Goal: Task Accomplishment & Management: Manage account settings

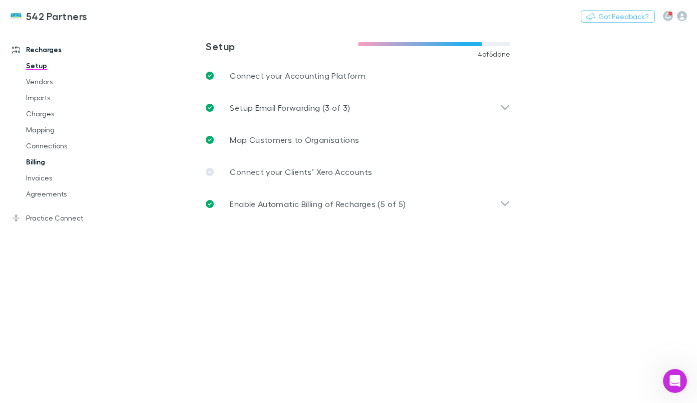
click at [40, 158] on link "Billing" at bounding box center [72, 162] width 113 height 16
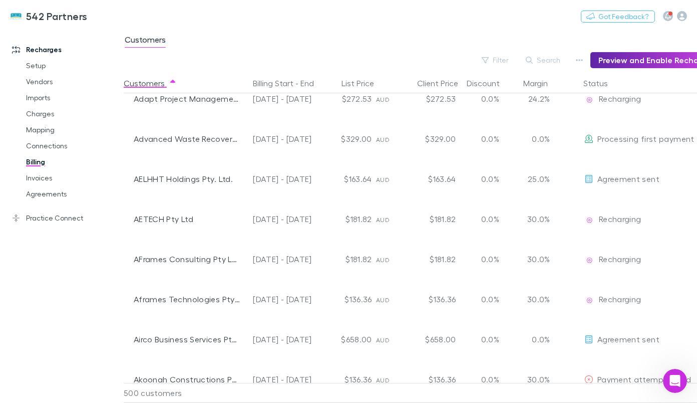
scroll to position [412, 58]
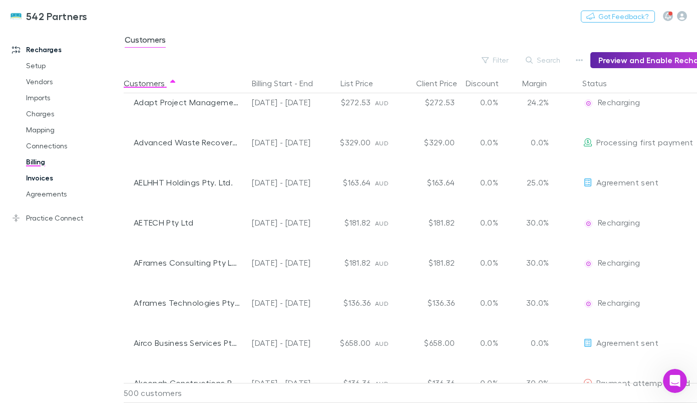
click at [39, 181] on link "Invoices" at bounding box center [72, 178] width 113 height 16
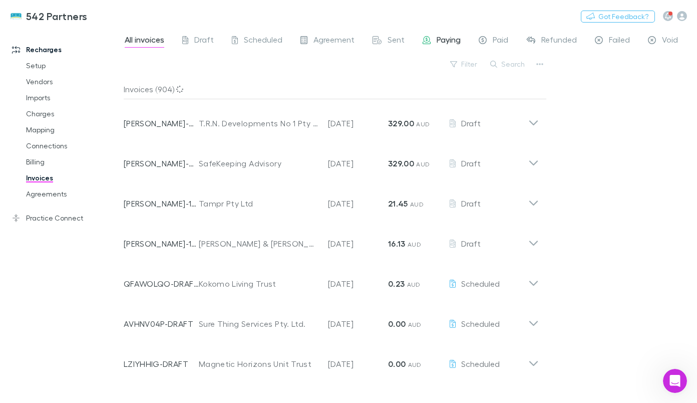
click at [433, 40] on div "Paying" at bounding box center [442, 41] width 38 height 13
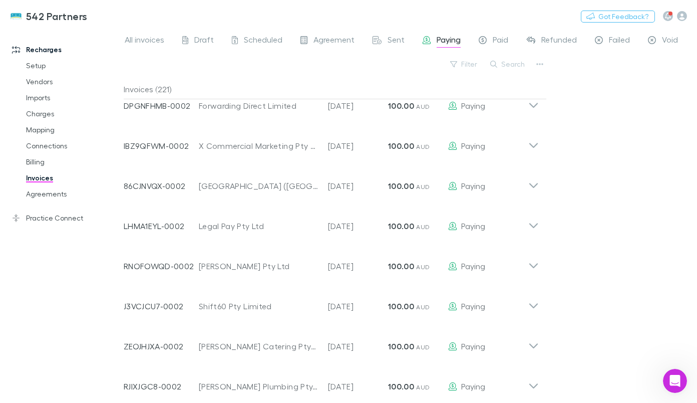
scroll to position [4527, 0]
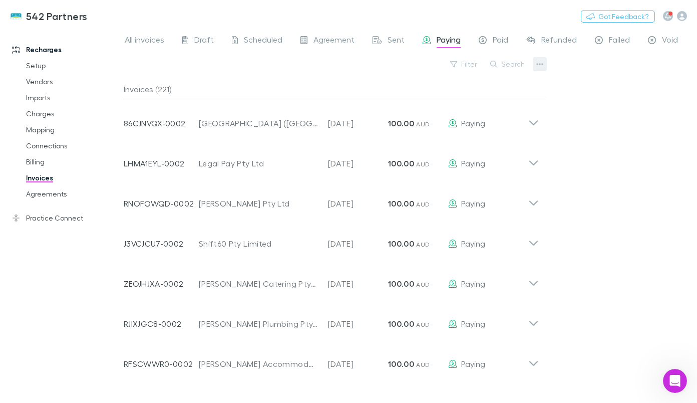
click at [540, 65] on icon "button" at bounding box center [539, 64] width 7 height 2
click at [236, 10] on div at bounding box center [348, 201] width 697 height 403
click at [47, 191] on link "Agreements" at bounding box center [72, 194] width 113 height 16
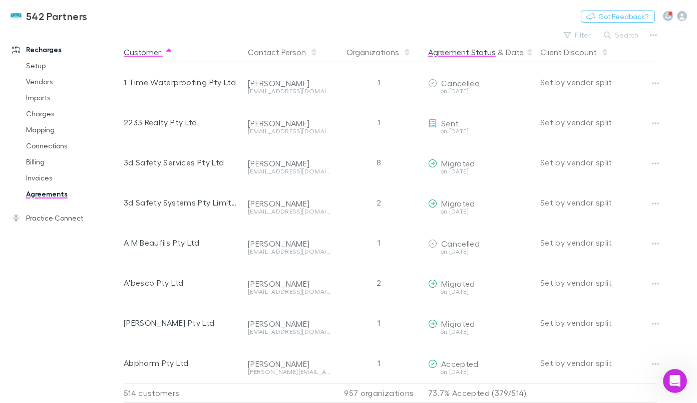
click at [462, 49] on button "Agreement Status" at bounding box center [462, 52] width 68 height 20
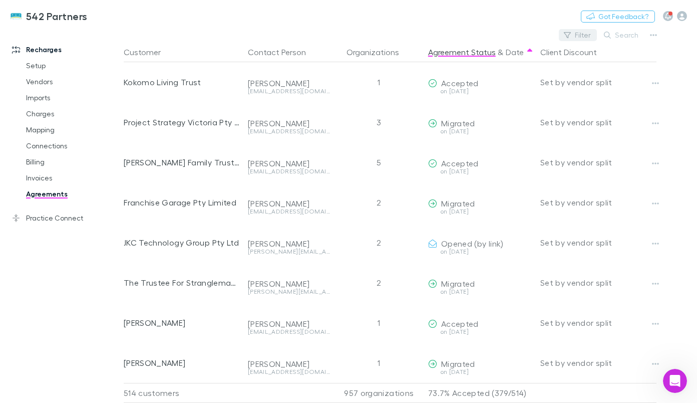
click at [575, 33] on button "Filter" at bounding box center [578, 35] width 38 height 12
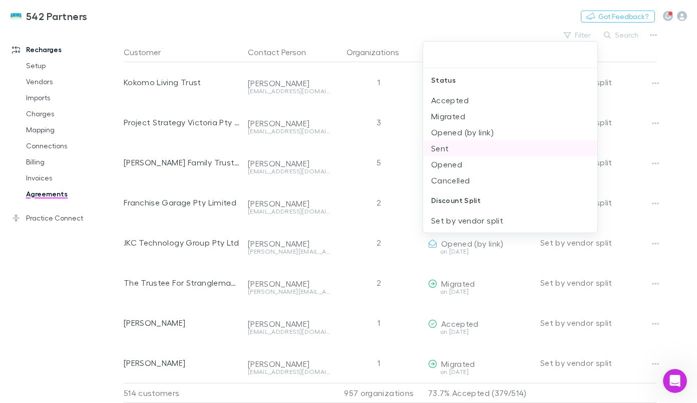
click at [467, 145] on li "Sent" at bounding box center [510, 148] width 174 height 16
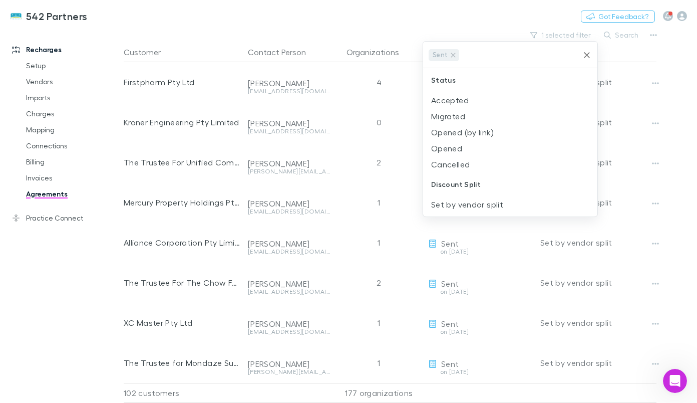
click at [489, 19] on div at bounding box center [348, 201] width 697 height 403
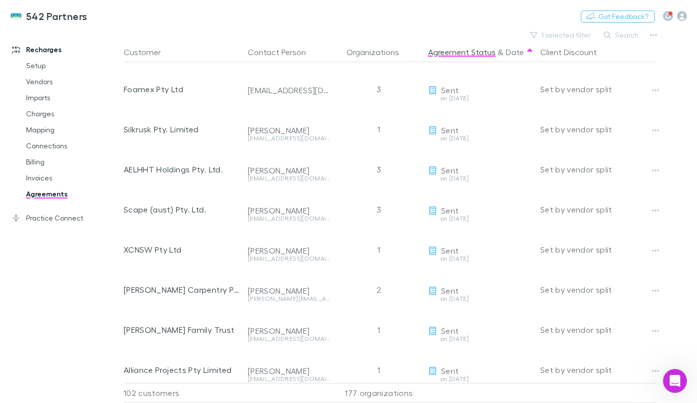
scroll to position [1154, 0]
click at [618, 33] on button "Search" at bounding box center [622, 35] width 46 height 12
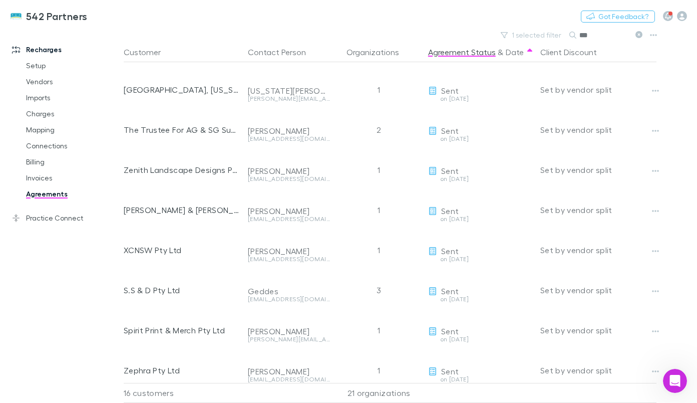
scroll to position [0, 0]
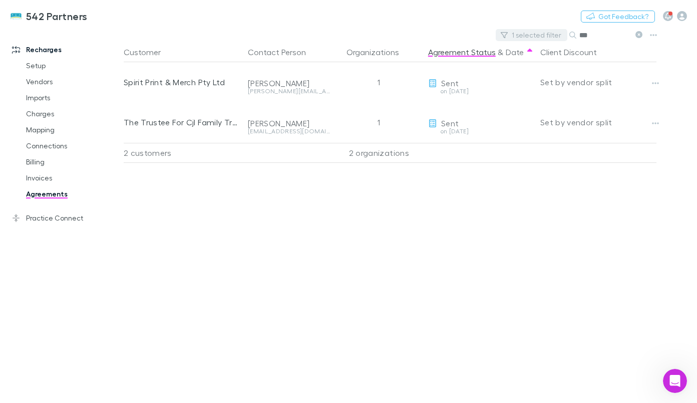
click at [537, 35] on button "1 selected filter" at bounding box center [532, 35] width 72 height 12
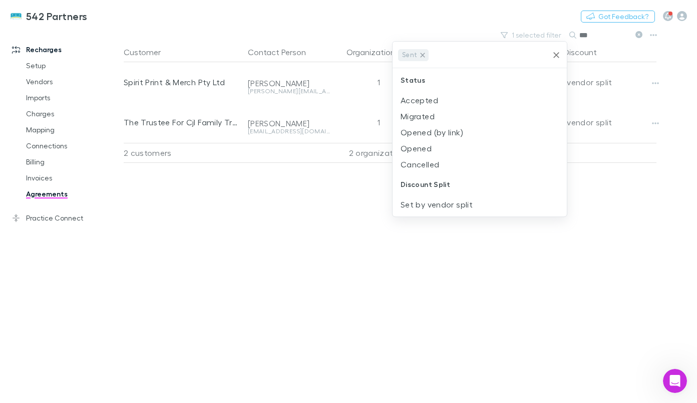
click at [422, 58] on icon at bounding box center [423, 55] width 8 height 8
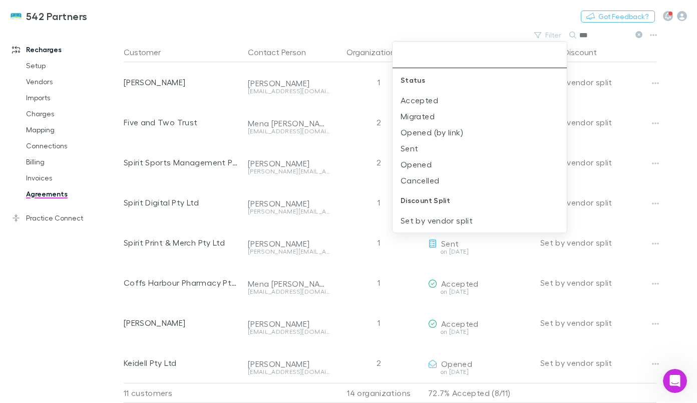
click at [603, 35] on div at bounding box center [348, 201] width 697 height 403
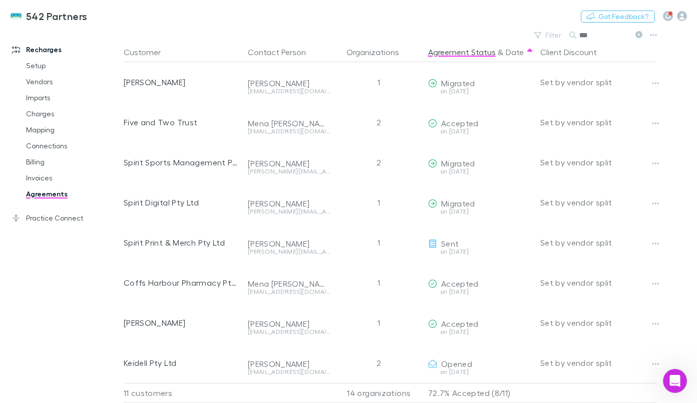
click at [599, 36] on input "***" at bounding box center [604, 35] width 50 height 14
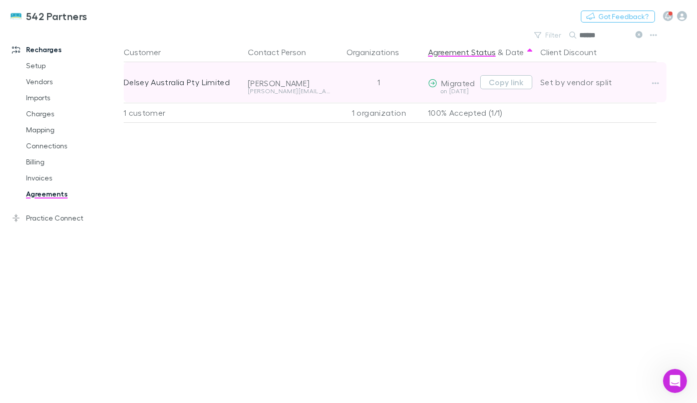
type input "******"
click at [275, 83] on div "[PERSON_NAME]" at bounding box center [289, 83] width 82 height 10
click at [256, 84] on div "[PERSON_NAME]" at bounding box center [289, 83] width 82 height 10
drag, startPoint x: 249, startPoint y: 82, endPoint x: 332, endPoint y: 89, distance: 83.4
click at [332, 89] on div "[PERSON_NAME] [PERSON_NAME][EMAIL_ADDRESS][PERSON_NAME][DOMAIN_NAME]" at bounding box center [289, 82] width 90 height 40
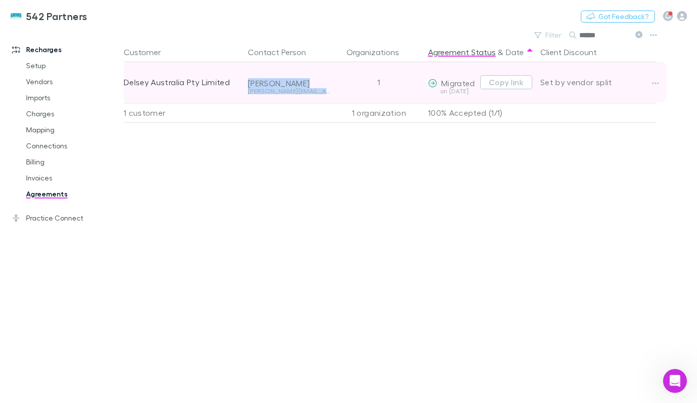
click at [332, 89] on div "[PERSON_NAME] [PERSON_NAME][EMAIL_ADDRESS][PERSON_NAME][DOMAIN_NAME]" at bounding box center [289, 82] width 90 height 40
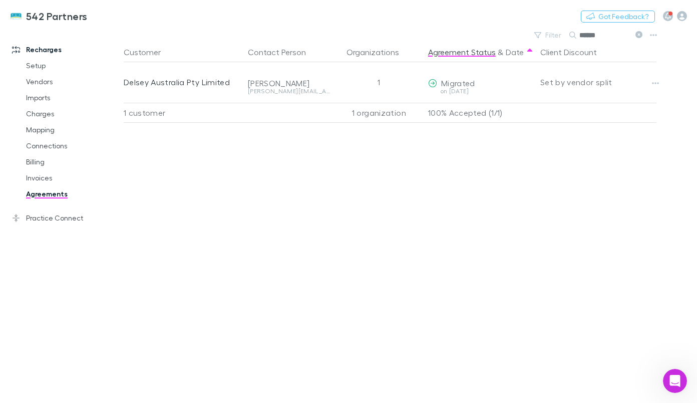
click at [426, 192] on div "Customer Contact Person Organizations Agreement Status & Date Client Discount D…" at bounding box center [399, 222] width 551 height 361
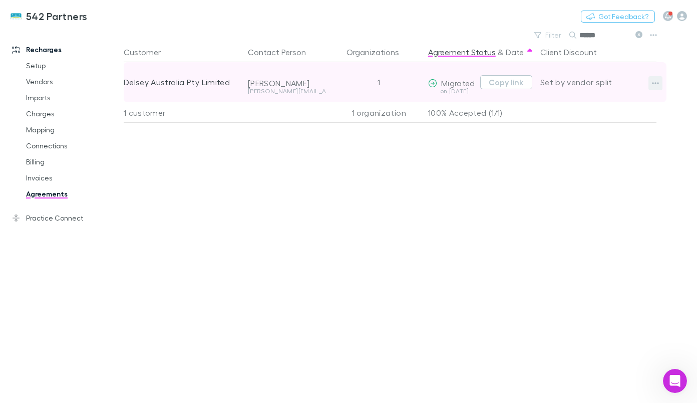
click at [655, 84] on icon "button" at bounding box center [655, 83] width 7 height 2
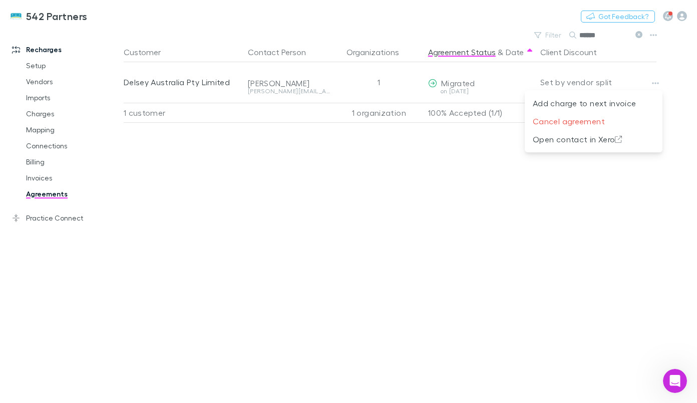
click at [404, 177] on div at bounding box center [348, 201] width 697 height 403
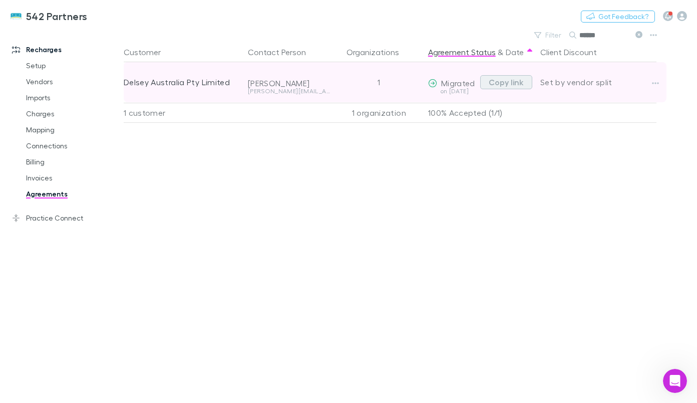
click at [497, 86] on button "Copy link" at bounding box center [506, 82] width 52 height 14
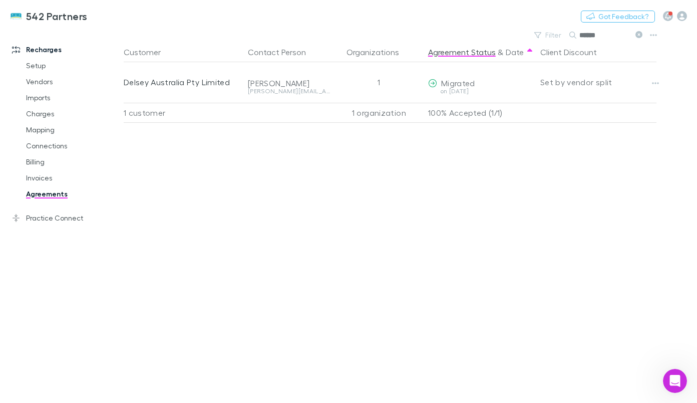
drag, startPoint x: 596, startPoint y: 38, endPoint x: 487, endPoint y: 29, distance: 110.0
click at [487, 29] on div "542 Partners Nothing Got Feedback? Recharges Setup Vendors Imports Charges Mapp…" at bounding box center [348, 201] width 697 height 403
type input "*"
click at [605, 36] on input "****" at bounding box center [604, 35] width 50 height 14
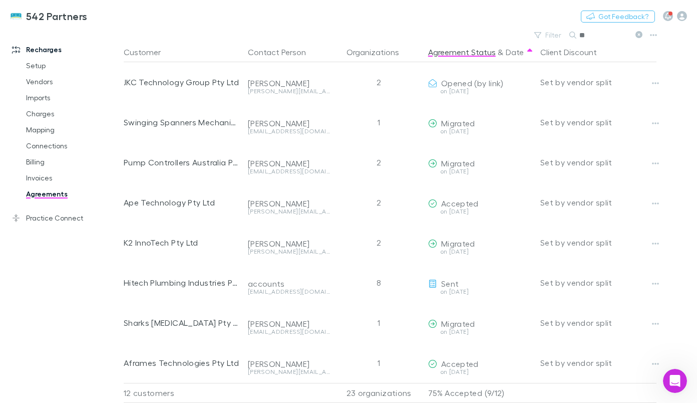
type input "*"
type input "***"
click at [473, 53] on button "Agreement Status" at bounding box center [462, 52] width 68 height 20
click at [48, 188] on link "Agreements" at bounding box center [72, 194] width 113 height 16
click at [637, 37] on icon at bounding box center [639, 34] width 7 height 7
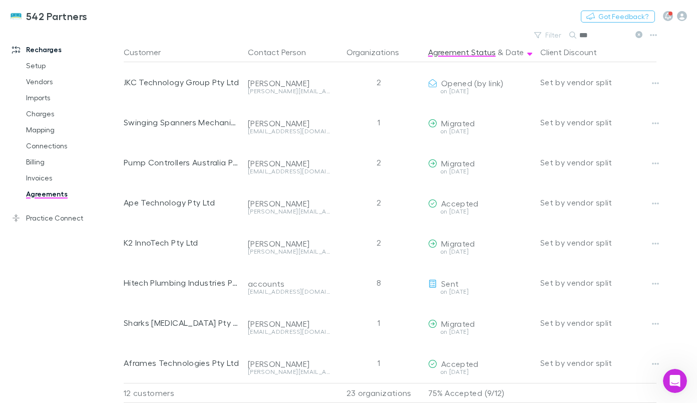
click at [601, 35] on button "Search" at bounding box center [585, 35] width 32 height 1
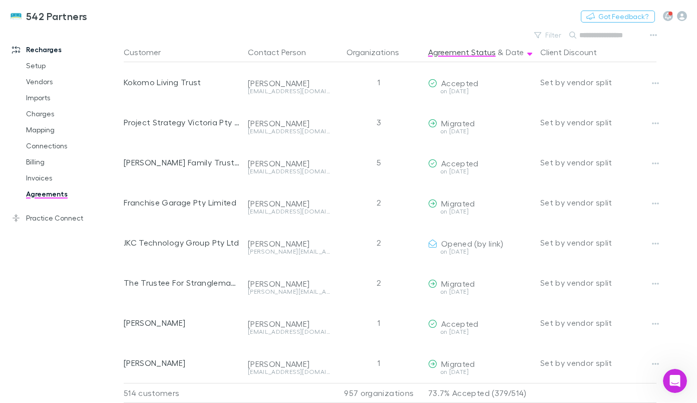
click at [595, 37] on input "text" at bounding box center [604, 35] width 50 height 14
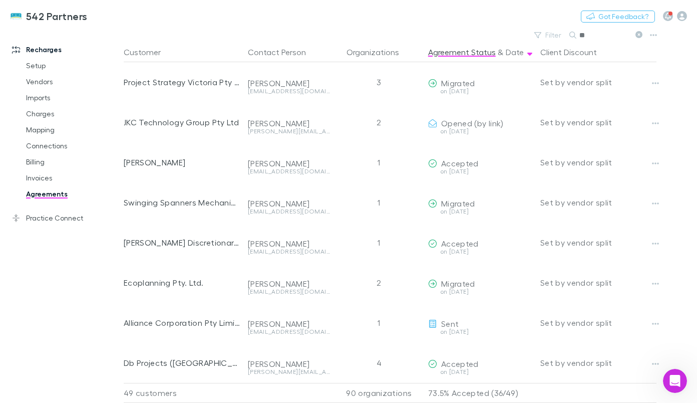
type input "*"
click at [595, 37] on input "*" at bounding box center [604, 35] width 50 height 14
click at [594, 38] on input "*" at bounding box center [604, 35] width 50 height 14
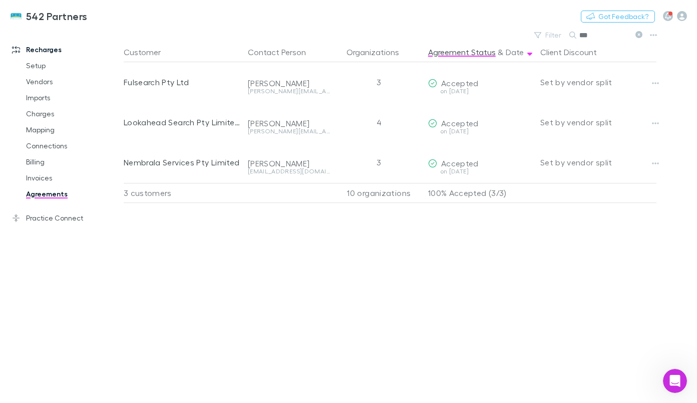
click at [612, 34] on input "***" at bounding box center [604, 35] width 50 height 14
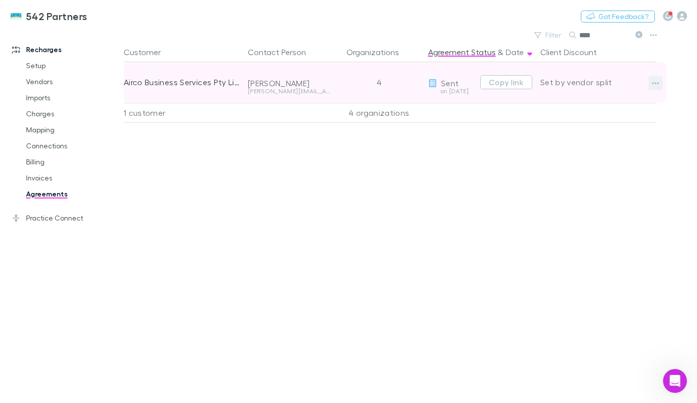
type input "****"
click at [656, 83] on icon "button" at bounding box center [655, 83] width 7 height 2
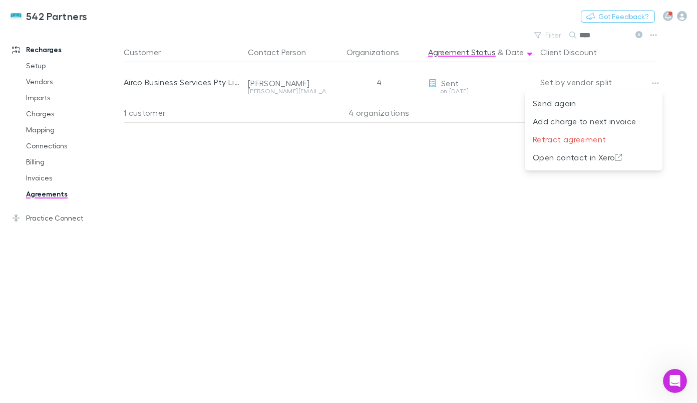
click at [493, 68] on div at bounding box center [348, 201] width 697 height 403
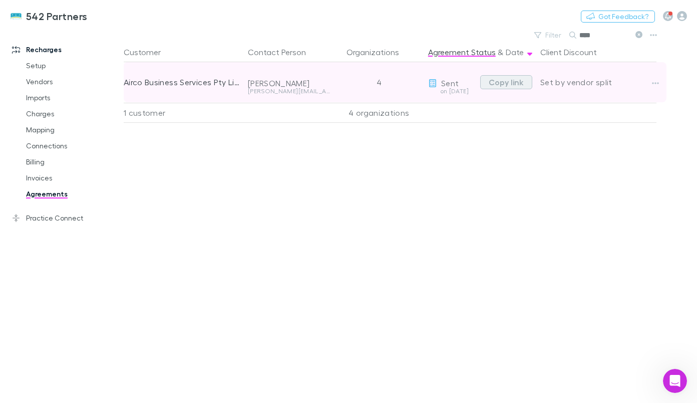
click at [496, 81] on button "Copy link" at bounding box center [506, 82] width 52 height 14
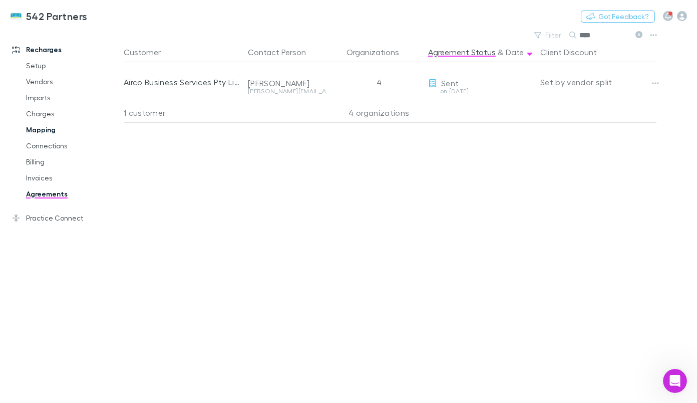
click at [44, 124] on link "Mapping" at bounding box center [72, 130] width 113 height 16
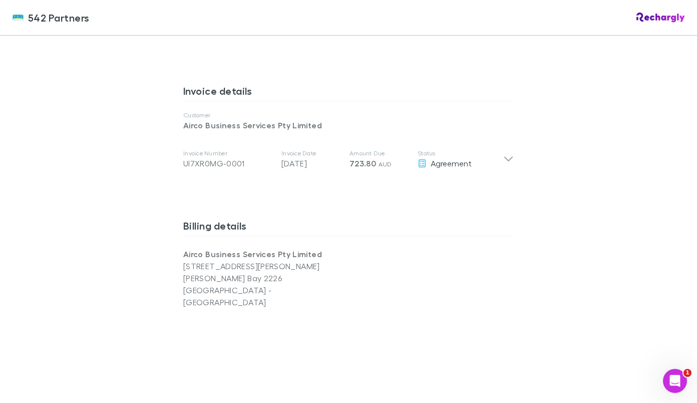
scroll to position [494, 0]
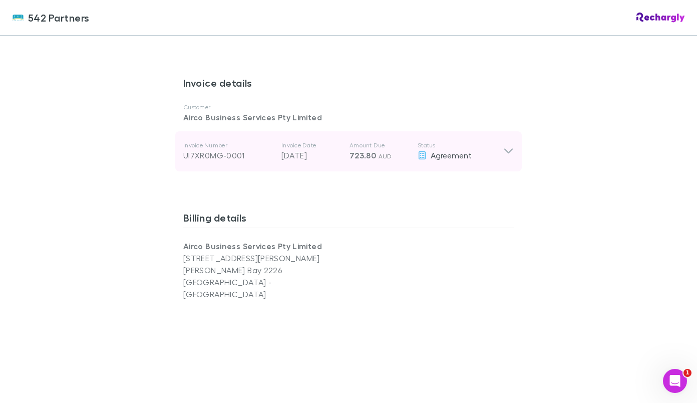
click at [508, 149] on icon at bounding box center [508, 151] width 9 height 5
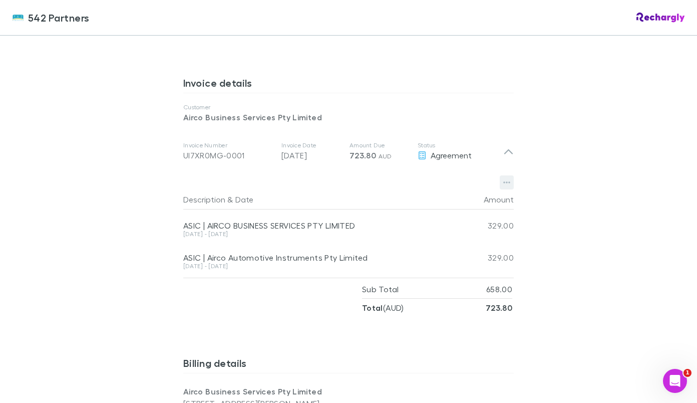
click at [503, 182] on icon "button" at bounding box center [506, 183] width 7 height 2
click at [586, 180] on div at bounding box center [348, 201] width 697 height 403
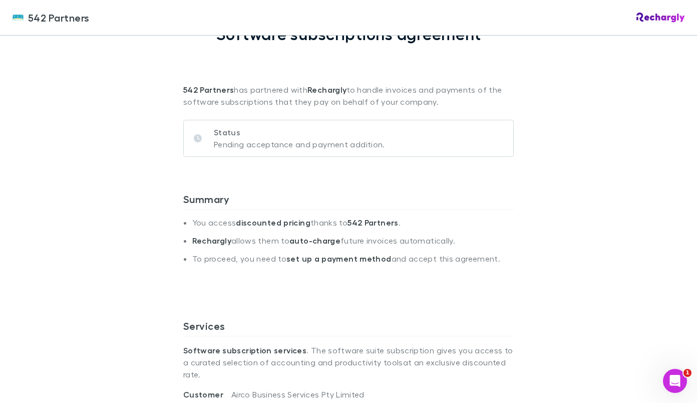
scroll to position [82, 0]
